Goal: Download file/media

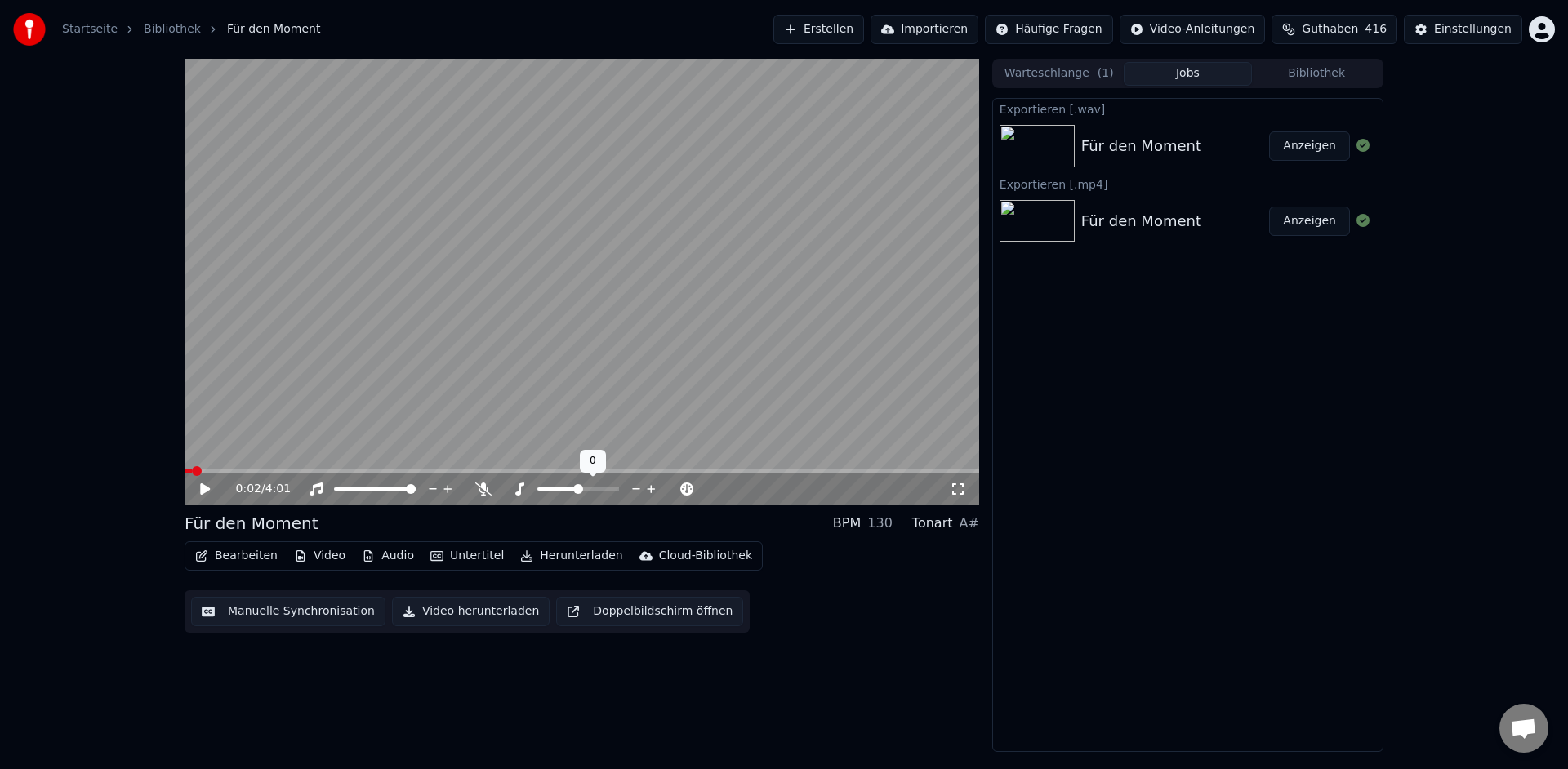
click at [520, 490] on icon at bounding box center [520, 489] width 9 height 13
click at [560, 486] on span at bounding box center [560, 489] width 9 height 9
click at [203, 489] on icon at bounding box center [205, 489] width 9 height 11
click at [488, 491] on icon at bounding box center [483, 489] width 16 height 13
click at [221, 472] on span at bounding box center [581, 470] width 794 height 3
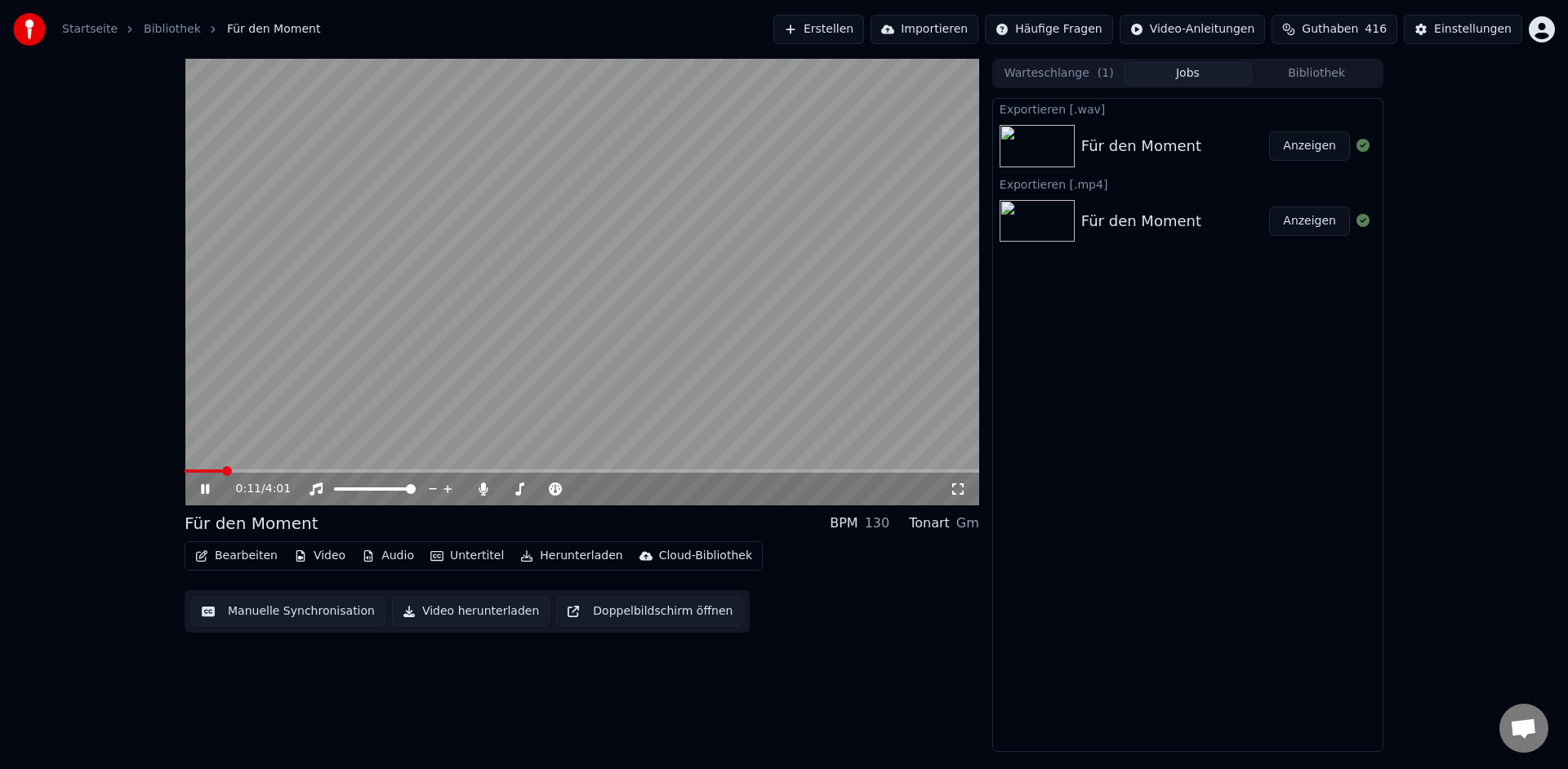
click at [249, 472] on span at bounding box center [581, 470] width 794 height 3
click at [602, 488] on span at bounding box center [602, 489] width 9 height 9
click at [610, 489] on span at bounding box center [607, 489] width 9 height 9
click at [592, 487] on span at bounding box center [590, 489] width 9 height 9
click at [585, 488] on span at bounding box center [584, 489] width 9 height 9
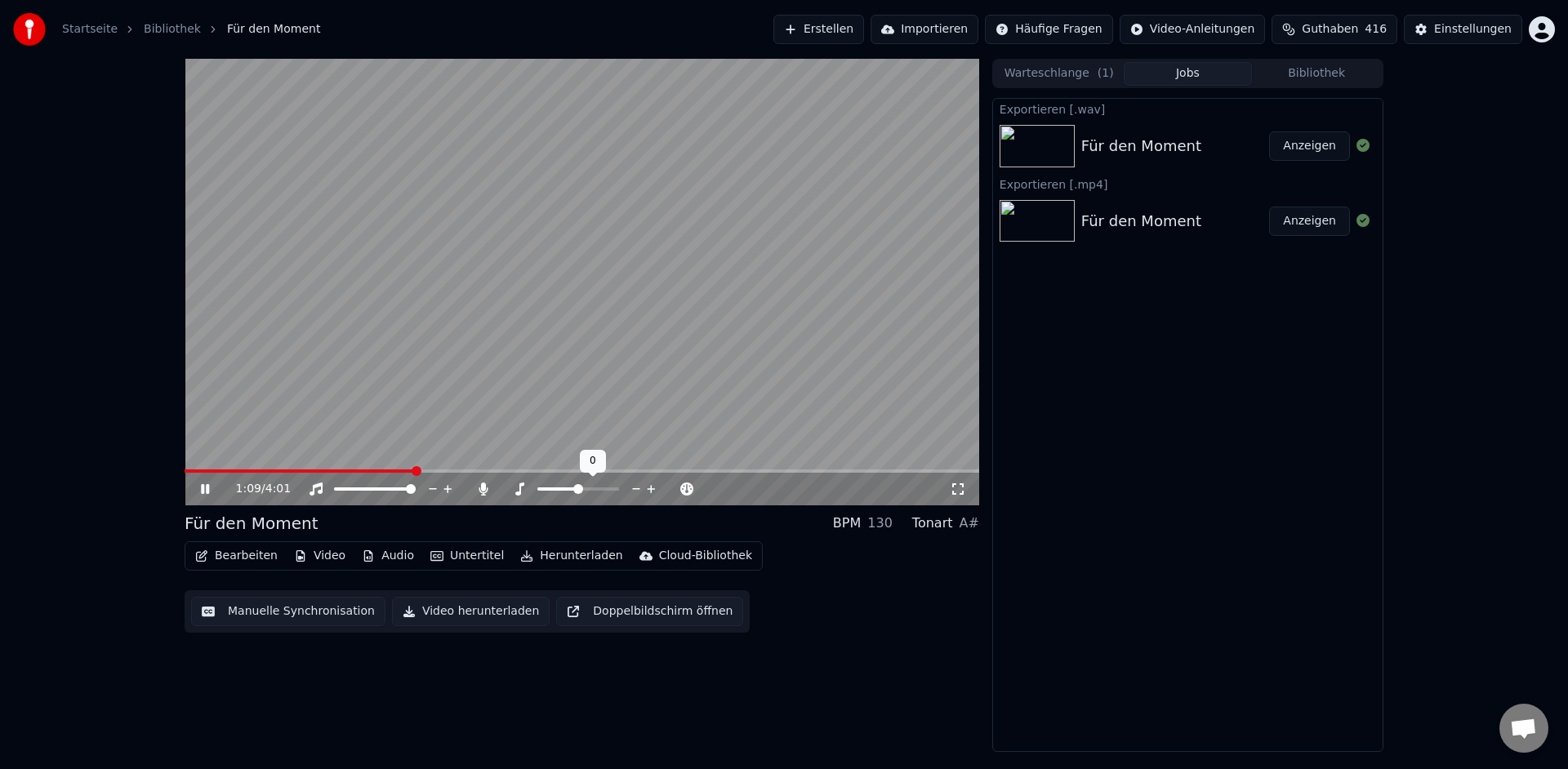
click at [578, 489] on span at bounding box center [577, 489] width 9 height 9
click at [573, 489] on span at bounding box center [571, 489] width 9 height 9
click at [484, 491] on icon at bounding box center [483, 489] width 16 height 13
click at [208, 494] on icon at bounding box center [216, 489] width 38 height 13
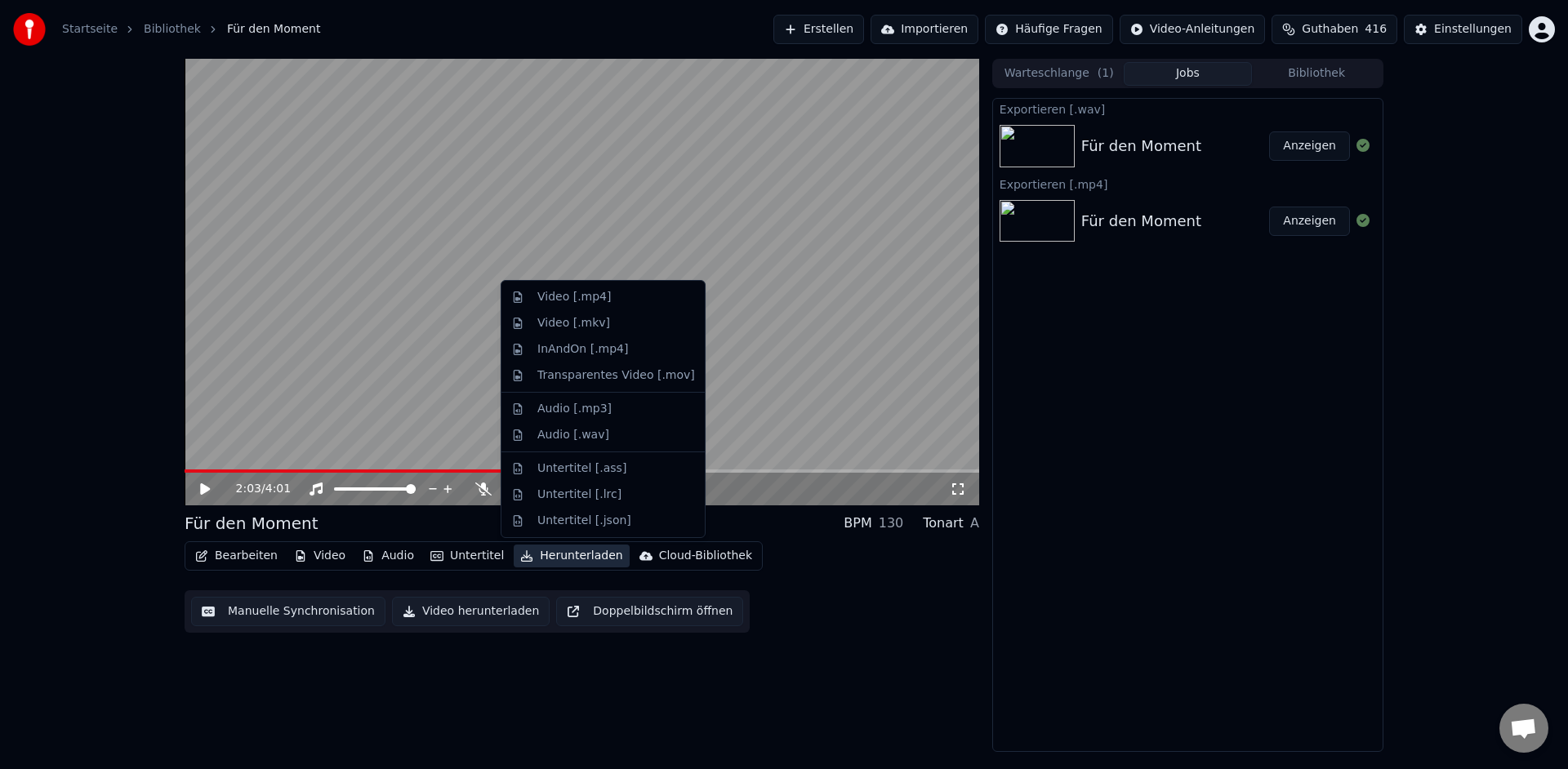
click at [574, 563] on button "Herunterladen" at bounding box center [571, 556] width 115 height 22
click at [573, 322] on div "Video [.mkv]" at bounding box center [574, 322] width 73 height 16
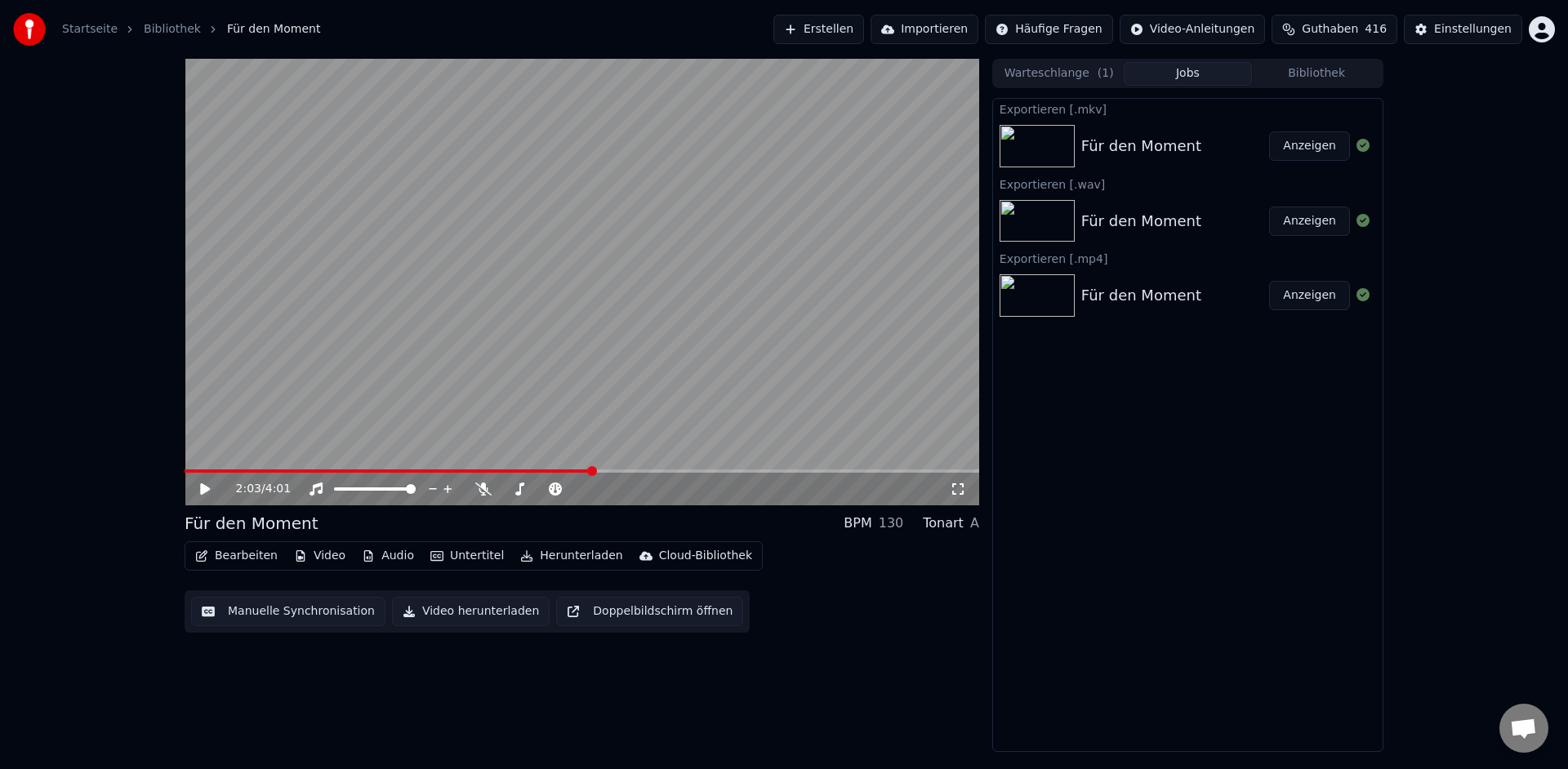
click at [1303, 149] on button "Anzeigen" at bounding box center [1309, 146] width 81 height 29
click at [590, 558] on button "Herunterladen" at bounding box center [571, 556] width 115 height 22
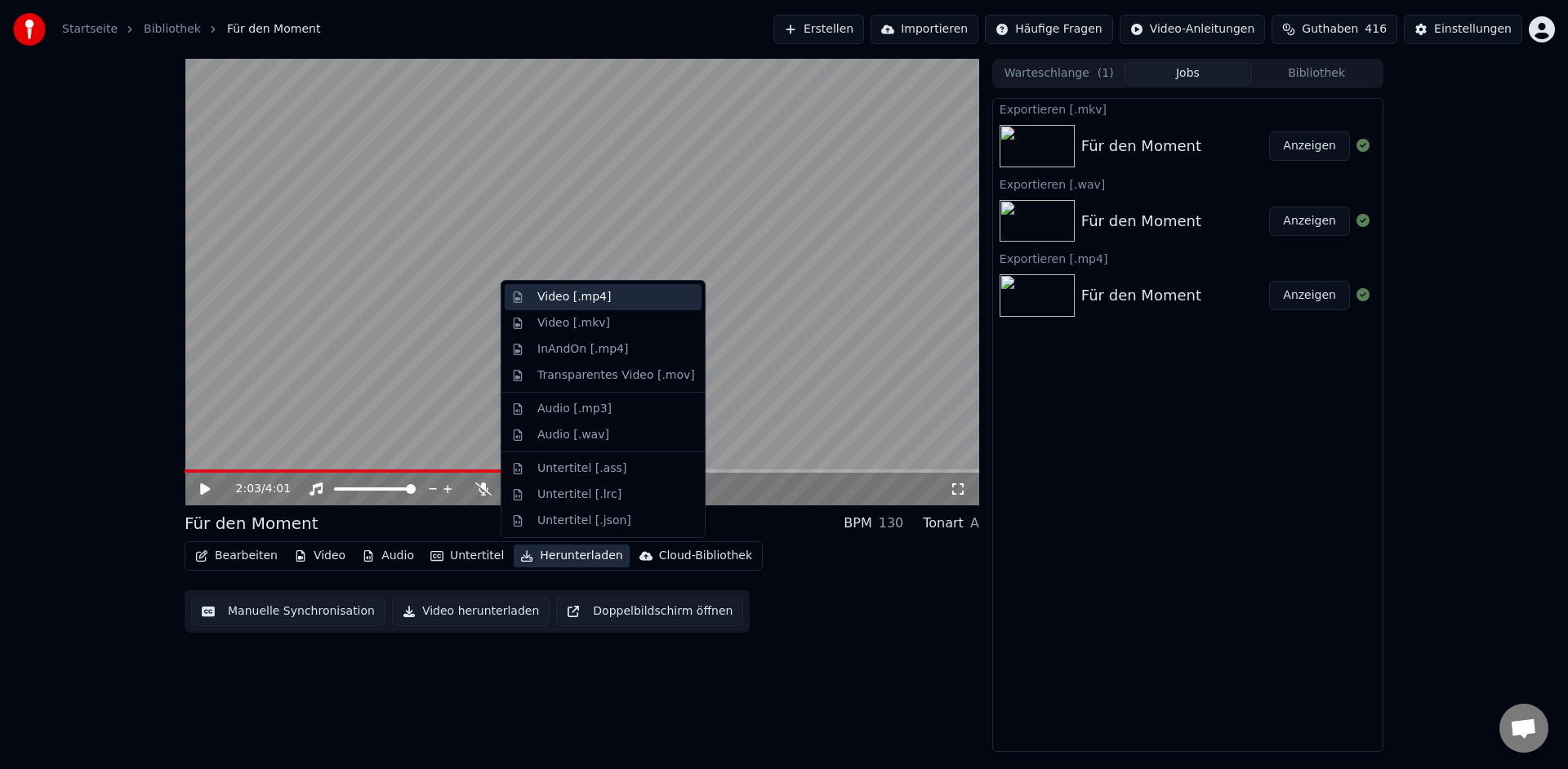
click at [577, 301] on div "Video [.mp4]" at bounding box center [574, 296] width 74 height 16
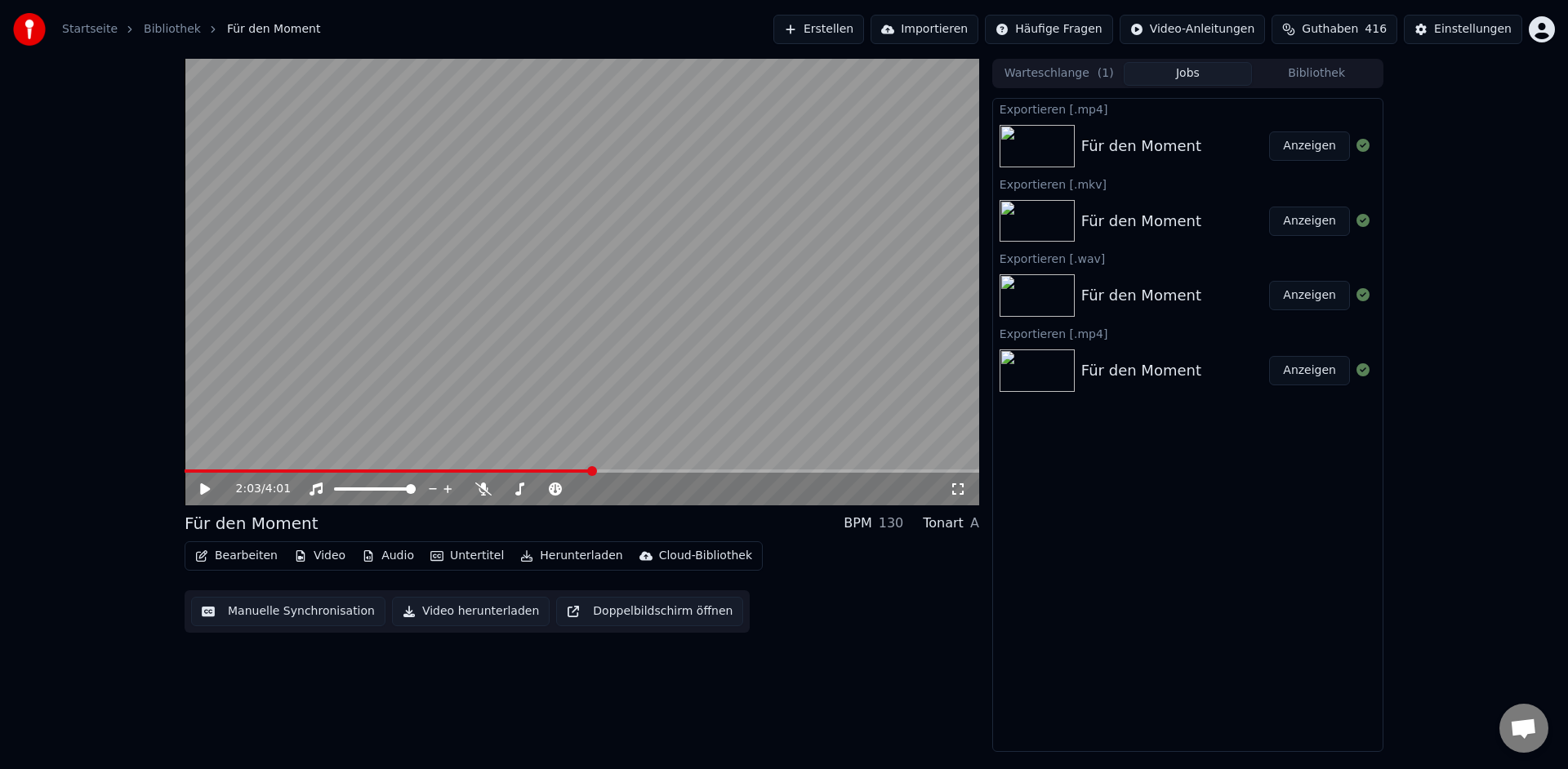
click at [1304, 151] on button "Anzeigen" at bounding box center [1309, 146] width 81 height 29
